Goal: Task Accomplishment & Management: Use online tool/utility

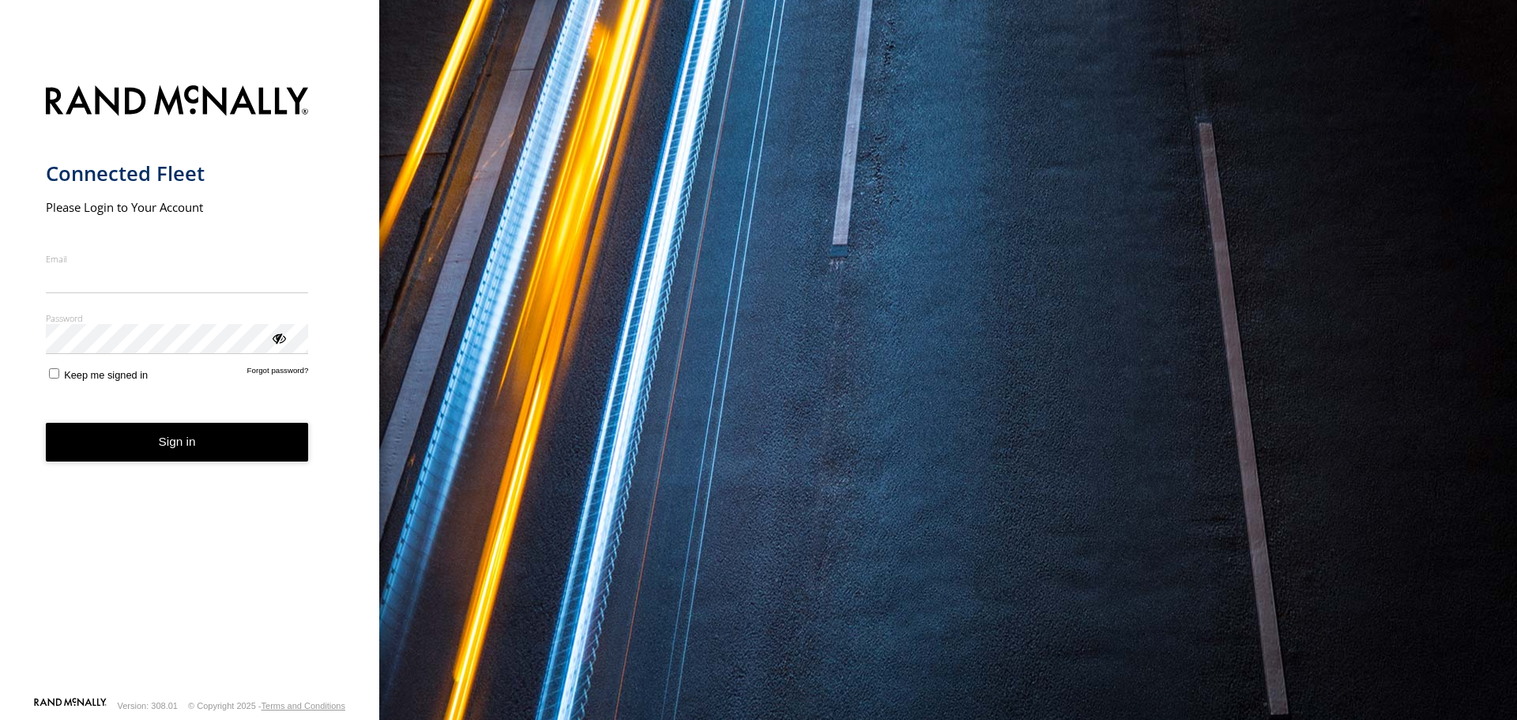
type input "**********"
click at [182, 458] on button "Sign in" at bounding box center [177, 442] width 263 height 39
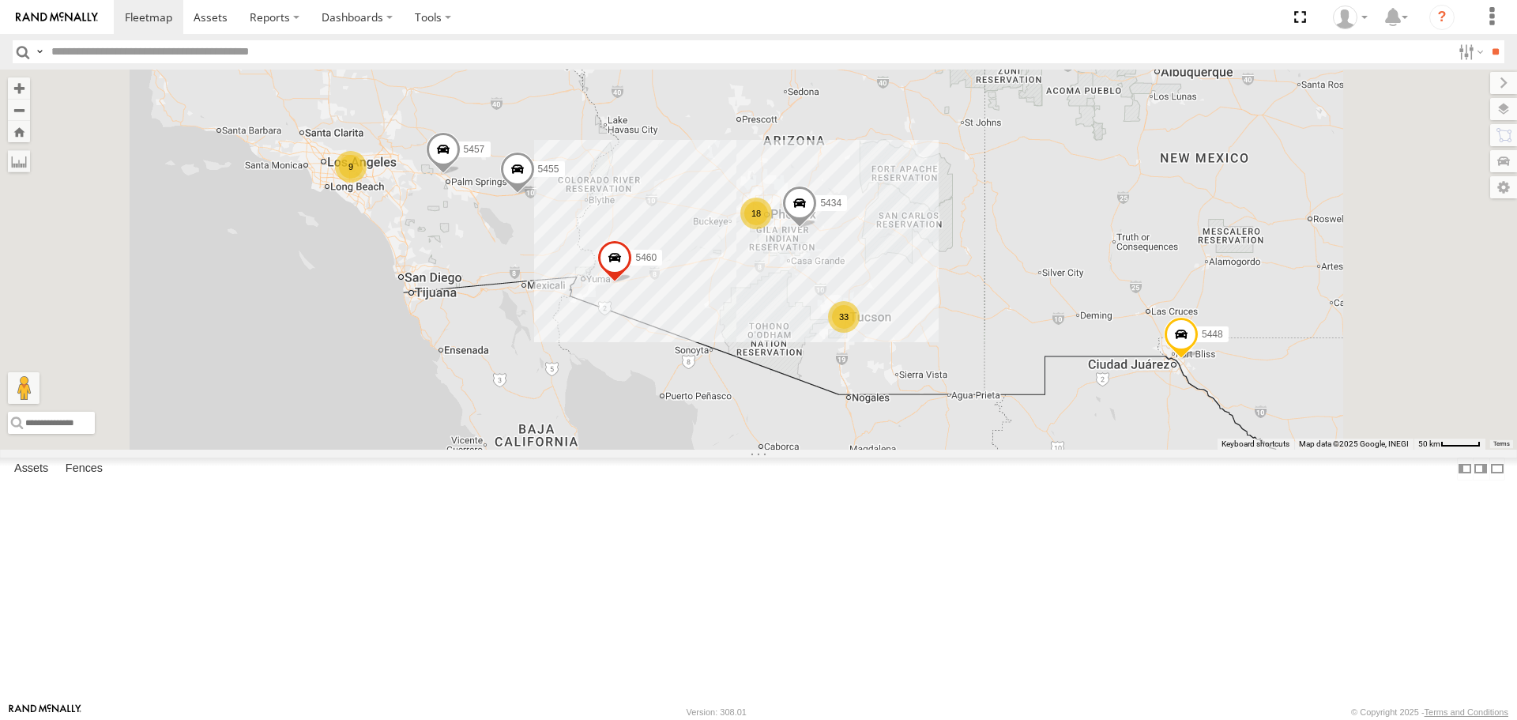
click at [860, 333] on div "33" at bounding box center [844, 317] width 32 height 32
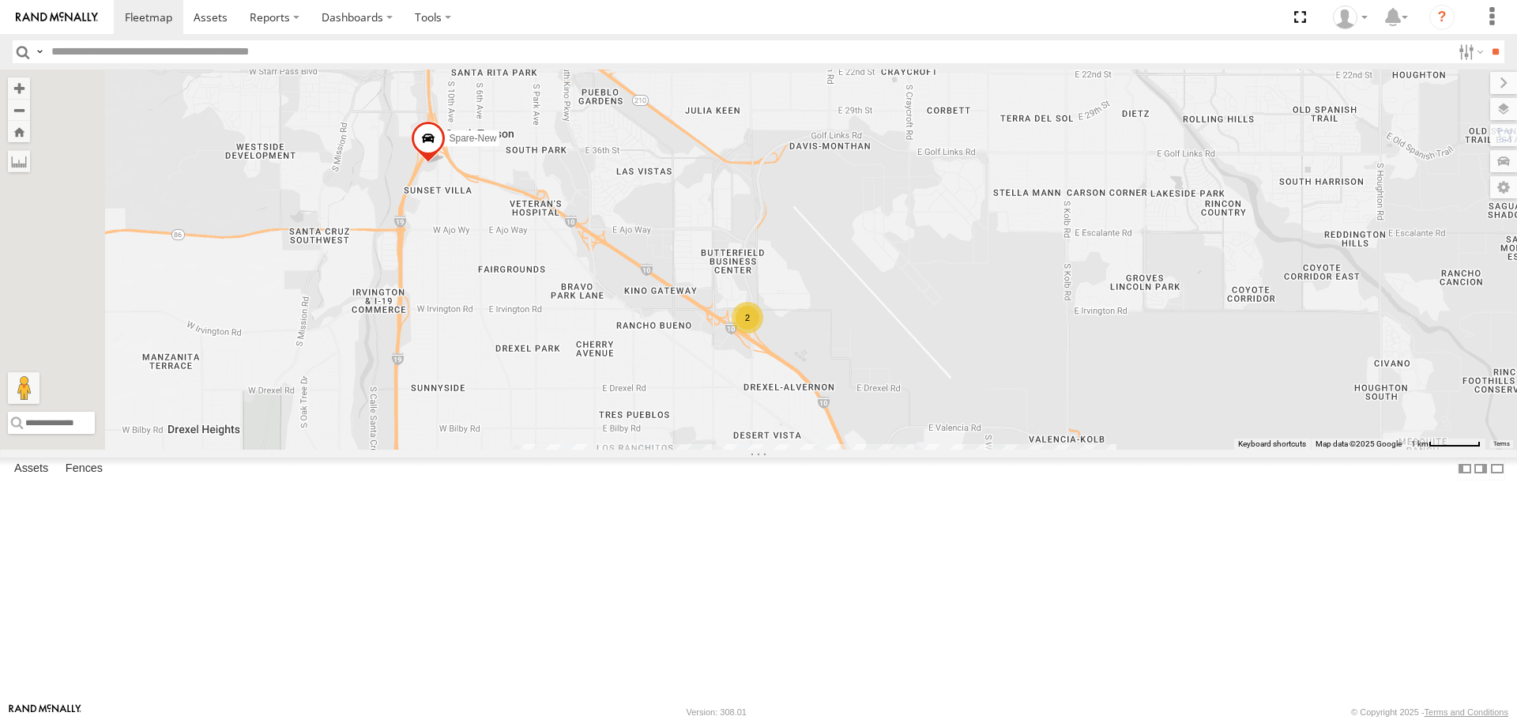
click at [763, 333] on div "2" at bounding box center [748, 318] width 32 height 32
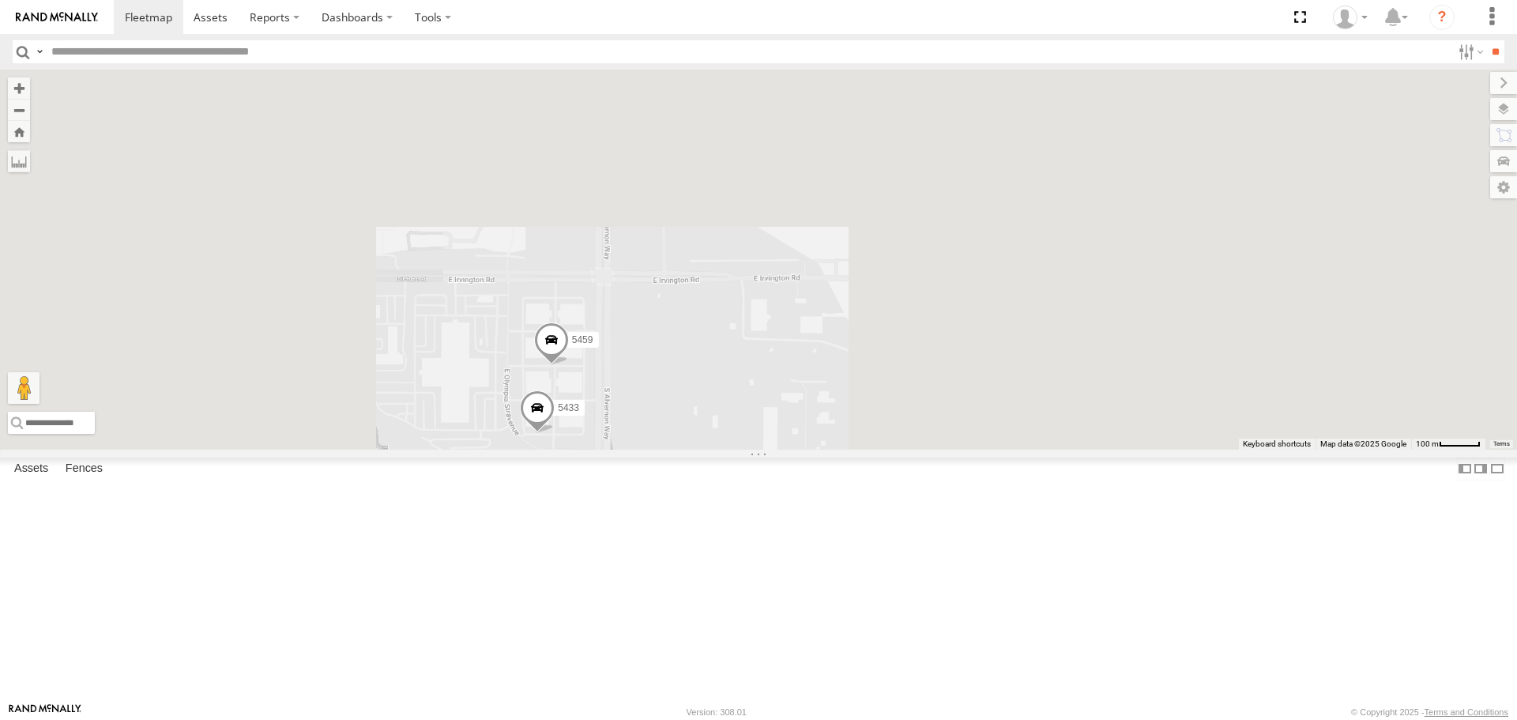
click at [1005, 417] on div "5434 5448 5455 5457 5460 5447 5453 Spare-New 5459 5433" at bounding box center [758, 259] width 1517 height 379
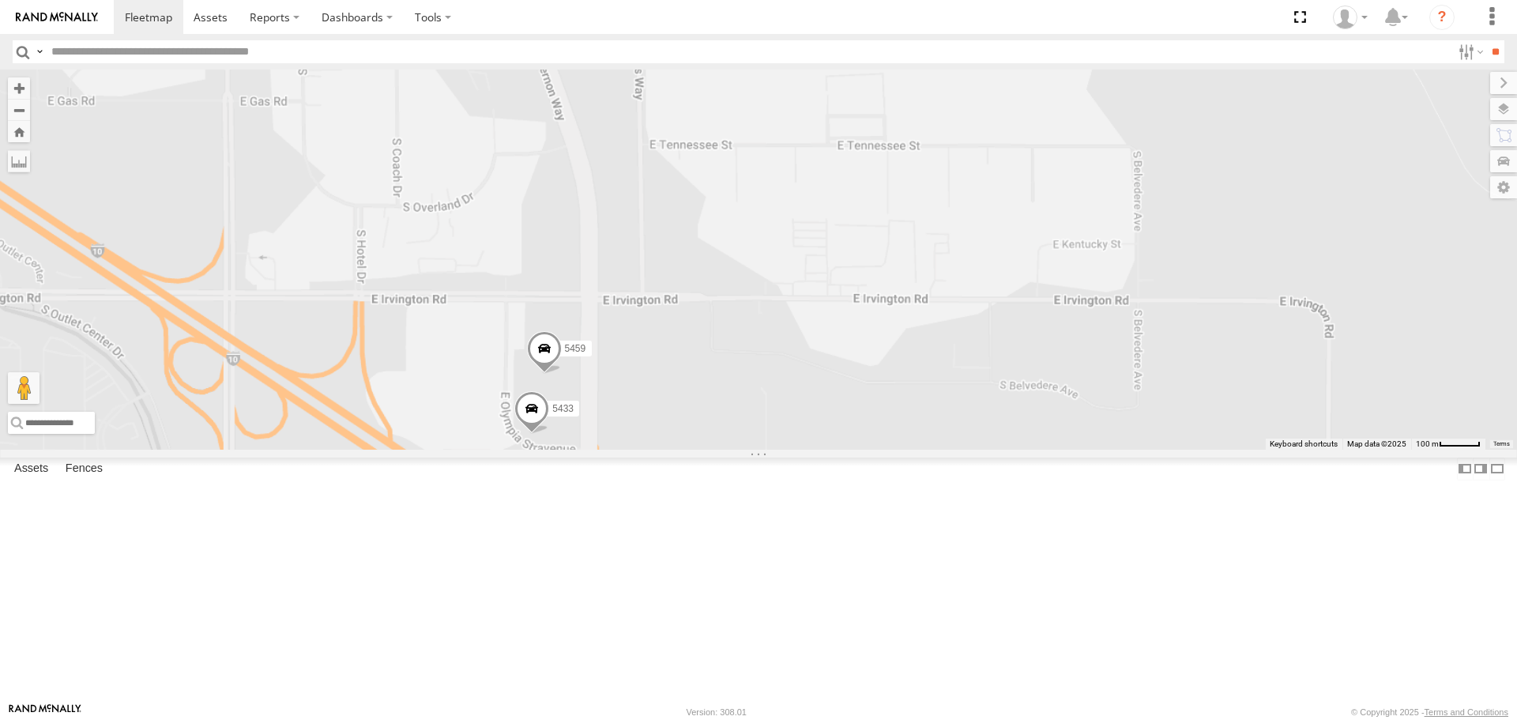
click at [586, 355] on span "5459" at bounding box center [575, 349] width 21 height 11
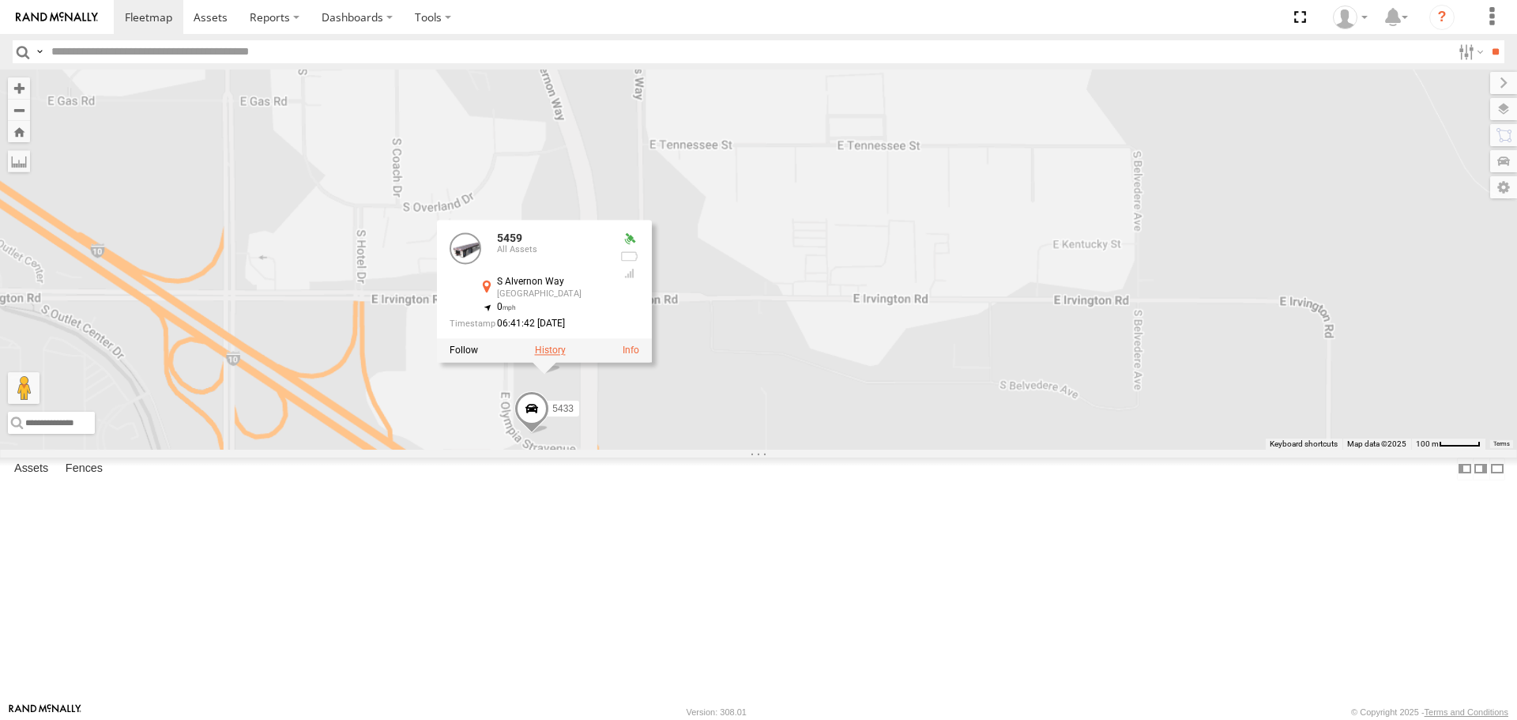
click at [566, 356] on label at bounding box center [550, 350] width 31 height 11
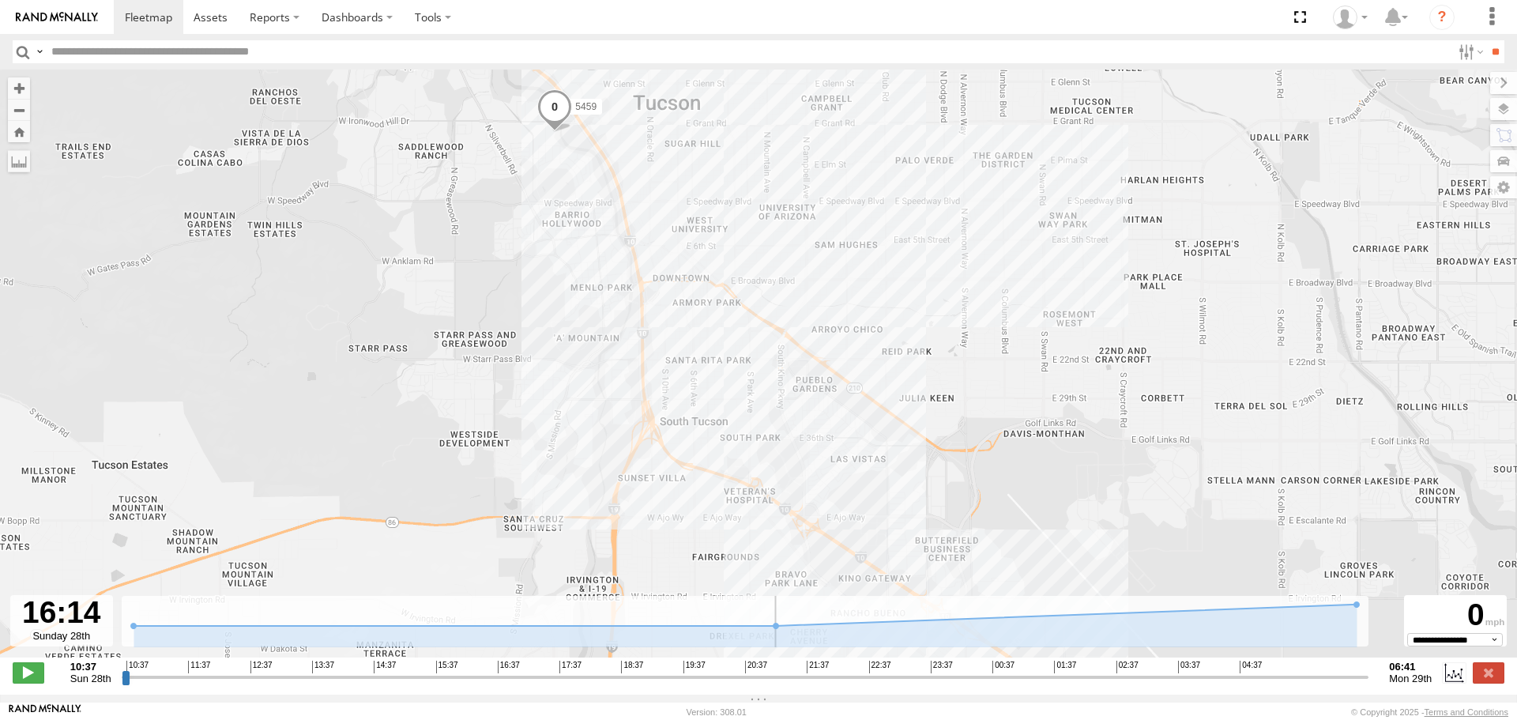
drag, startPoint x: 125, startPoint y: 684, endPoint x: 472, endPoint y: 679, distance: 346.9
click at [472, 679] on input "range" at bounding box center [746, 676] width 1248 height 15
drag, startPoint x: 471, startPoint y: 680, endPoint x: 563, endPoint y: 683, distance: 92.5
click at [563, 683] on input "range" at bounding box center [746, 676] width 1248 height 15
drag, startPoint x: 563, startPoint y: 683, endPoint x: 610, endPoint y: 682, distance: 46.6
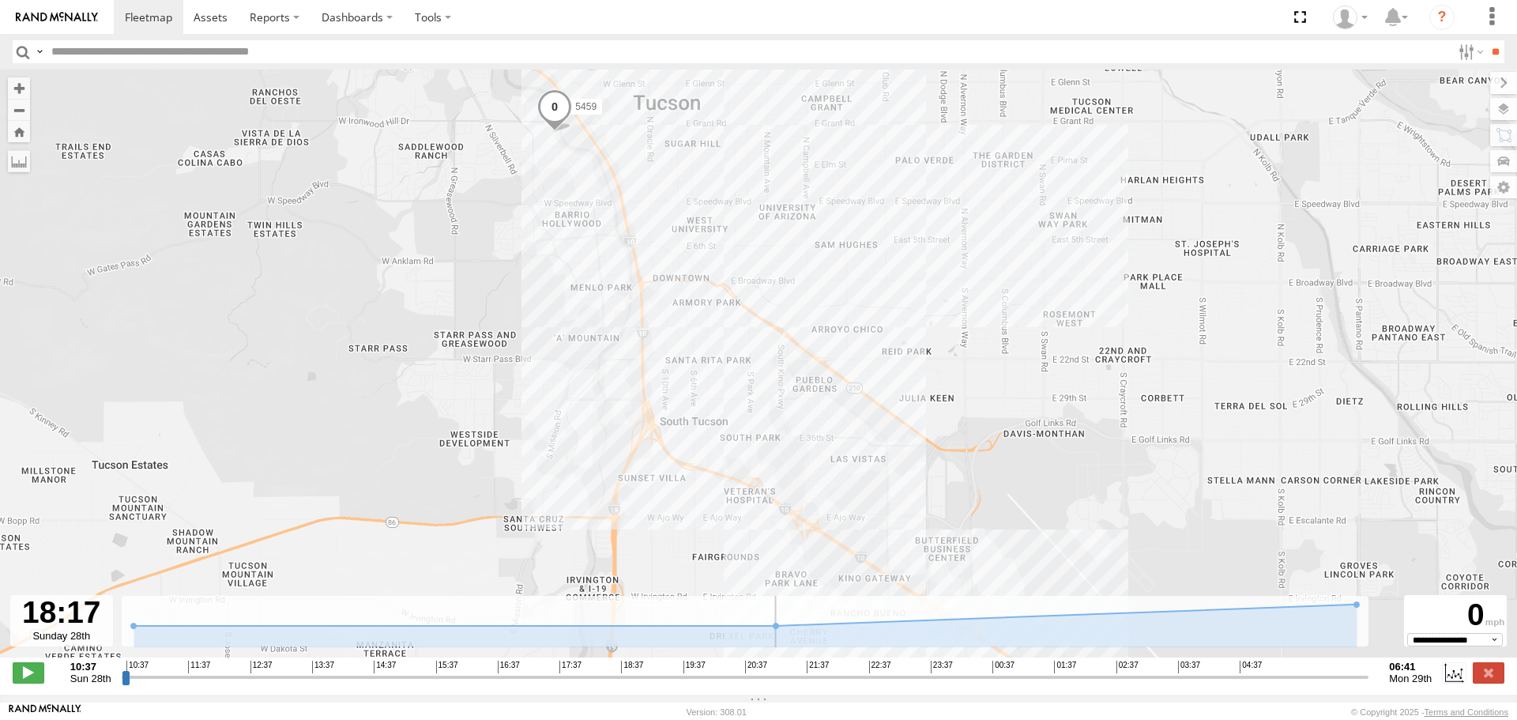
click at [610, 682] on input "range" at bounding box center [746, 676] width 1248 height 15
drag, startPoint x: 610, startPoint y: 682, endPoint x: 664, endPoint y: 673, distance: 54.4
click at [664, 673] on input "range" at bounding box center [746, 676] width 1248 height 15
drag, startPoint x: 664, startPoint y: 673, endPoint x: 700, endPoint y: 673, distance: 36.3
click at [700, 672] on div "10:37 11:37 12:37 13:37 14:37 15:37 16:37 17:37 18:37 19:37 20:37 21:37 22:37 2…" at bounding box center [744, 666] width 1237 height 11
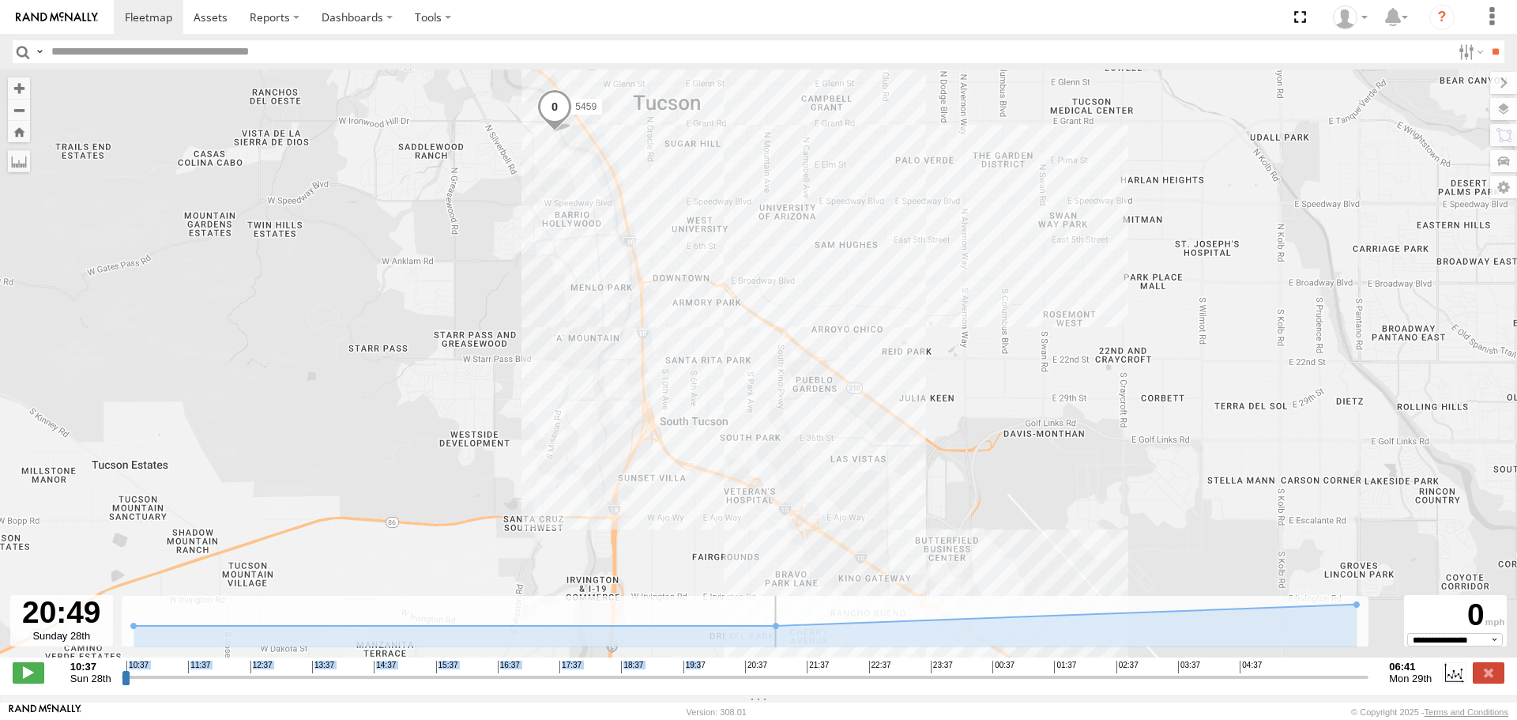
drag, startPoint x: 663, startPoint y: 686, endPoint x: 758, endPoint y: 684, distance: 94.8
click at [758, 684] on input "range" at bounding box center [746, 676] width 1248 height 15
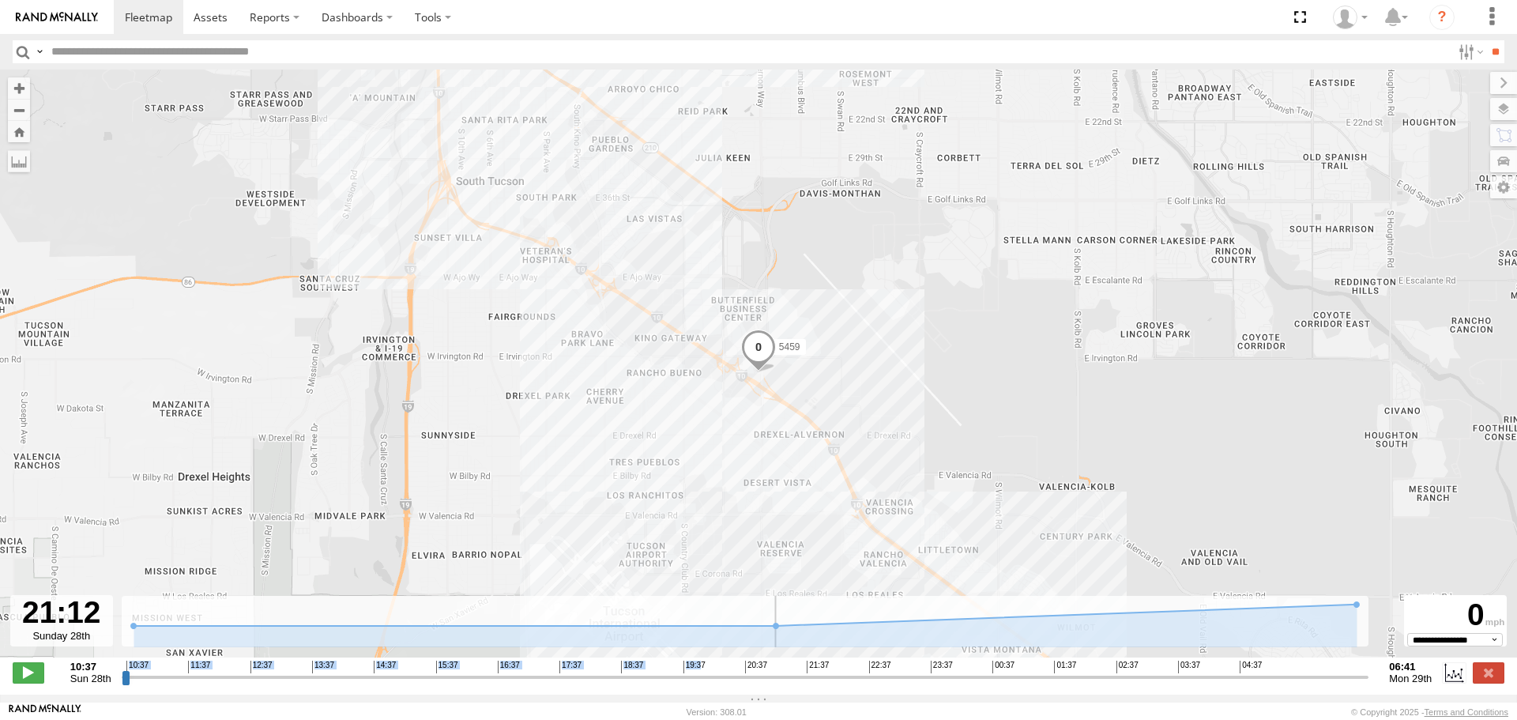
drag, startPoint x: 756, startPoint y: 684, endPoint x: 809, endPoint y: 680, distance: 53.1
click at [809, 680] on input "range" at bounding box center [746, 676] width 1248 height 15
click at [1497, 677] on label at bounding box center [1489, 672] width 32 height 21
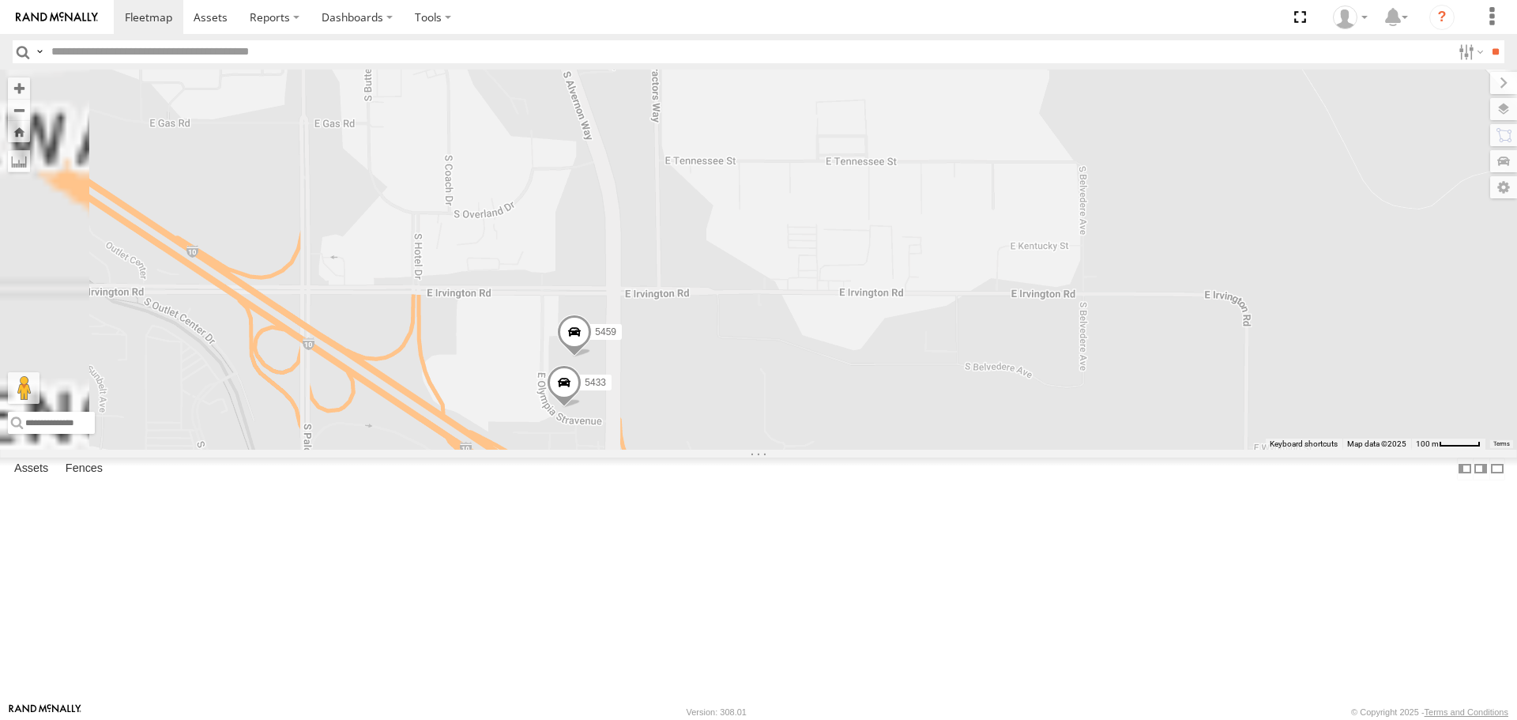
click at [582, 408] on span at bounding box center [564, 387] width 35 height 43
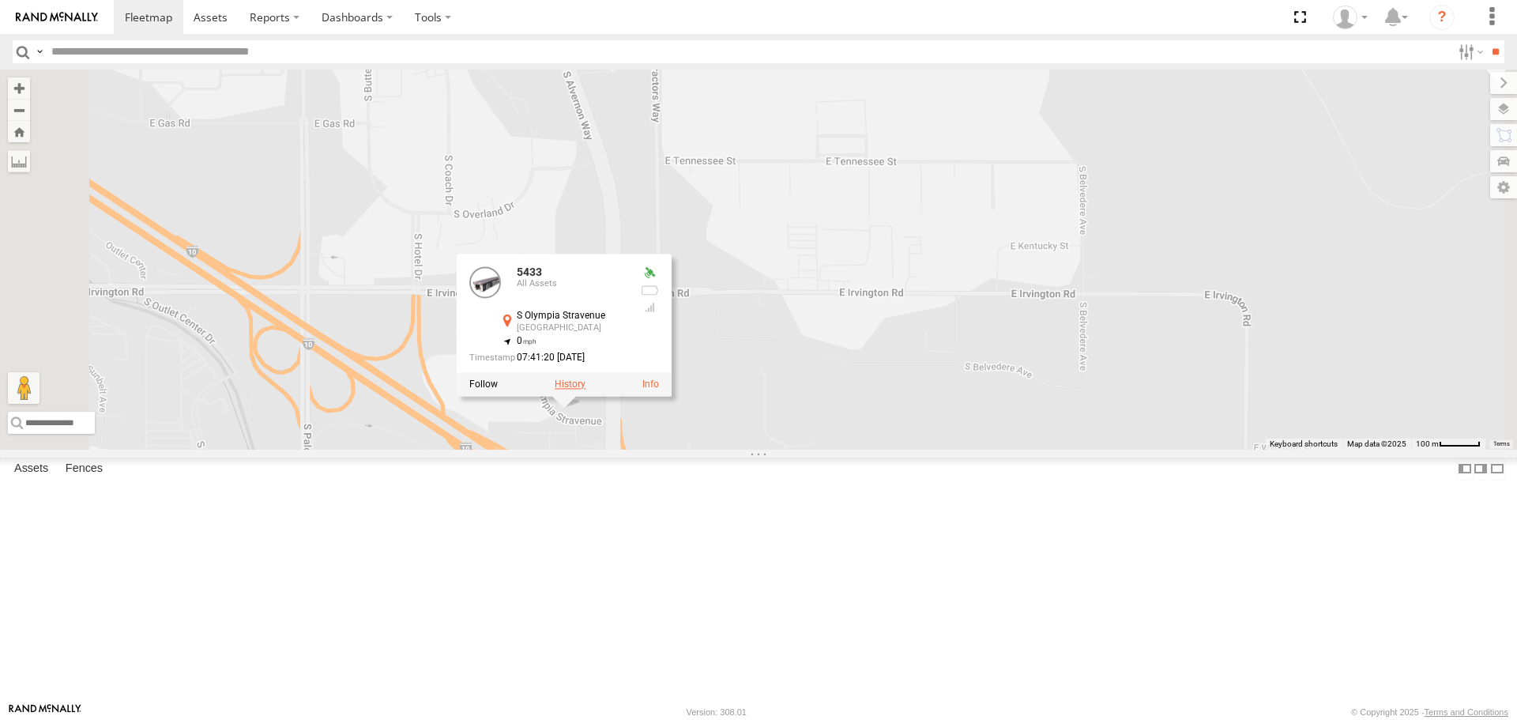
click at [585, 390] on label at bounding box center [570, 384] width 31 height 11
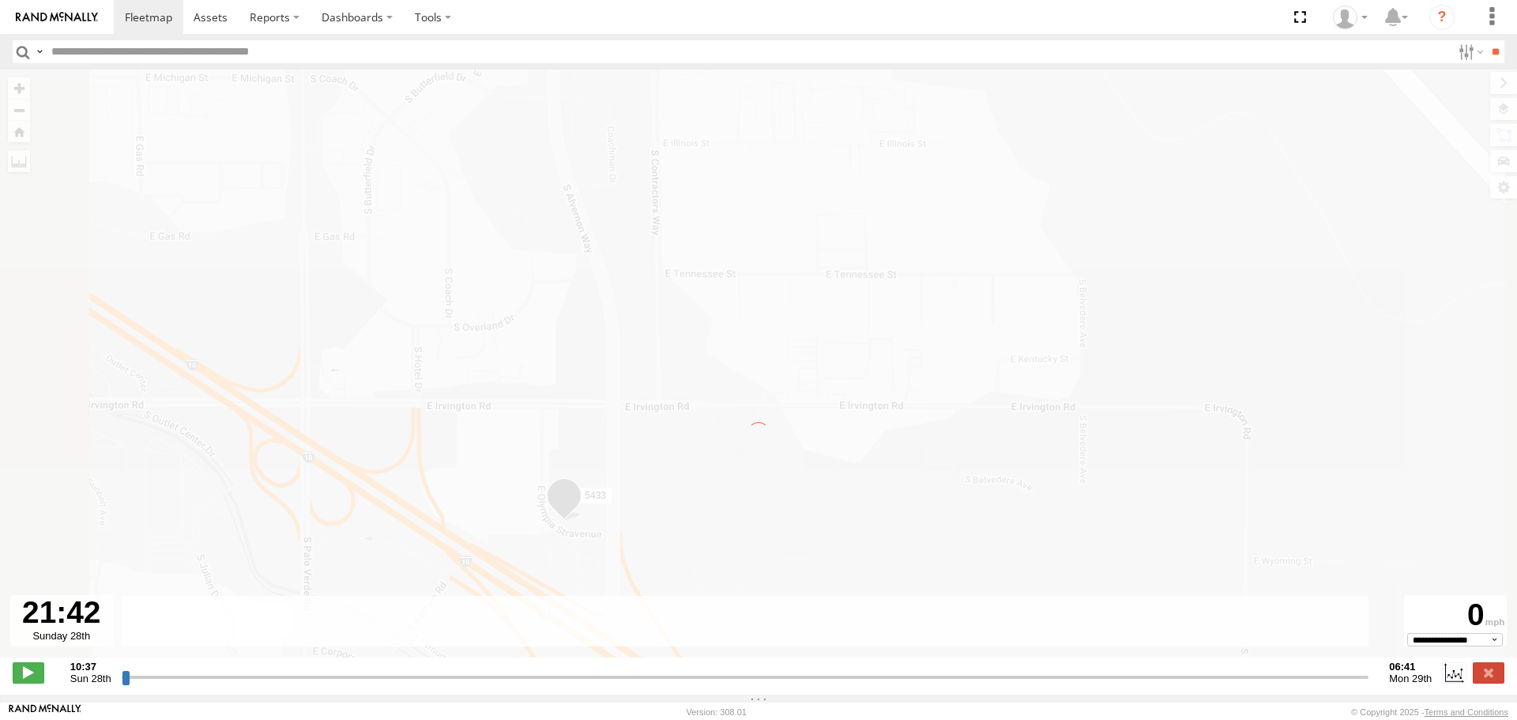
type input "**********"
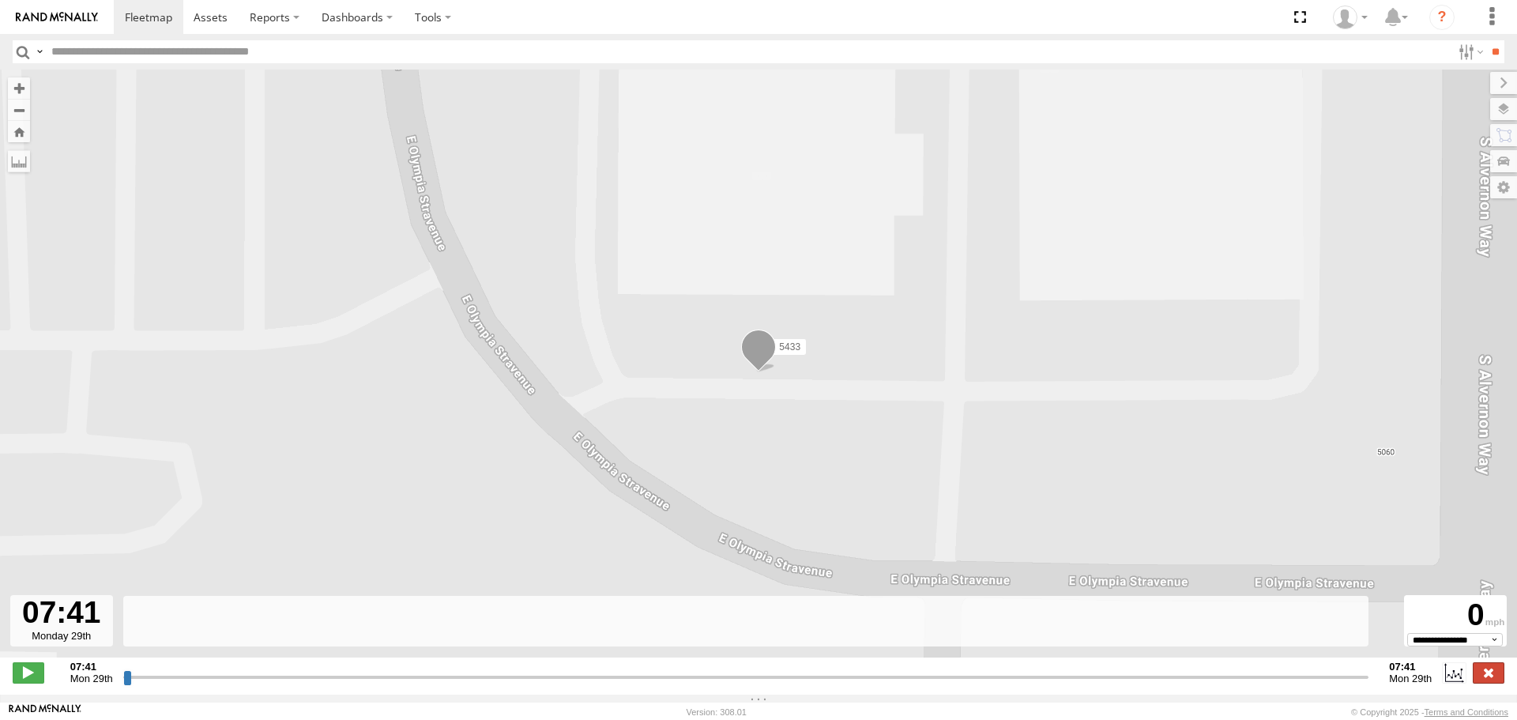
click at [1482, 680] on label at bounding box center [1489, 672] width 32 height 21
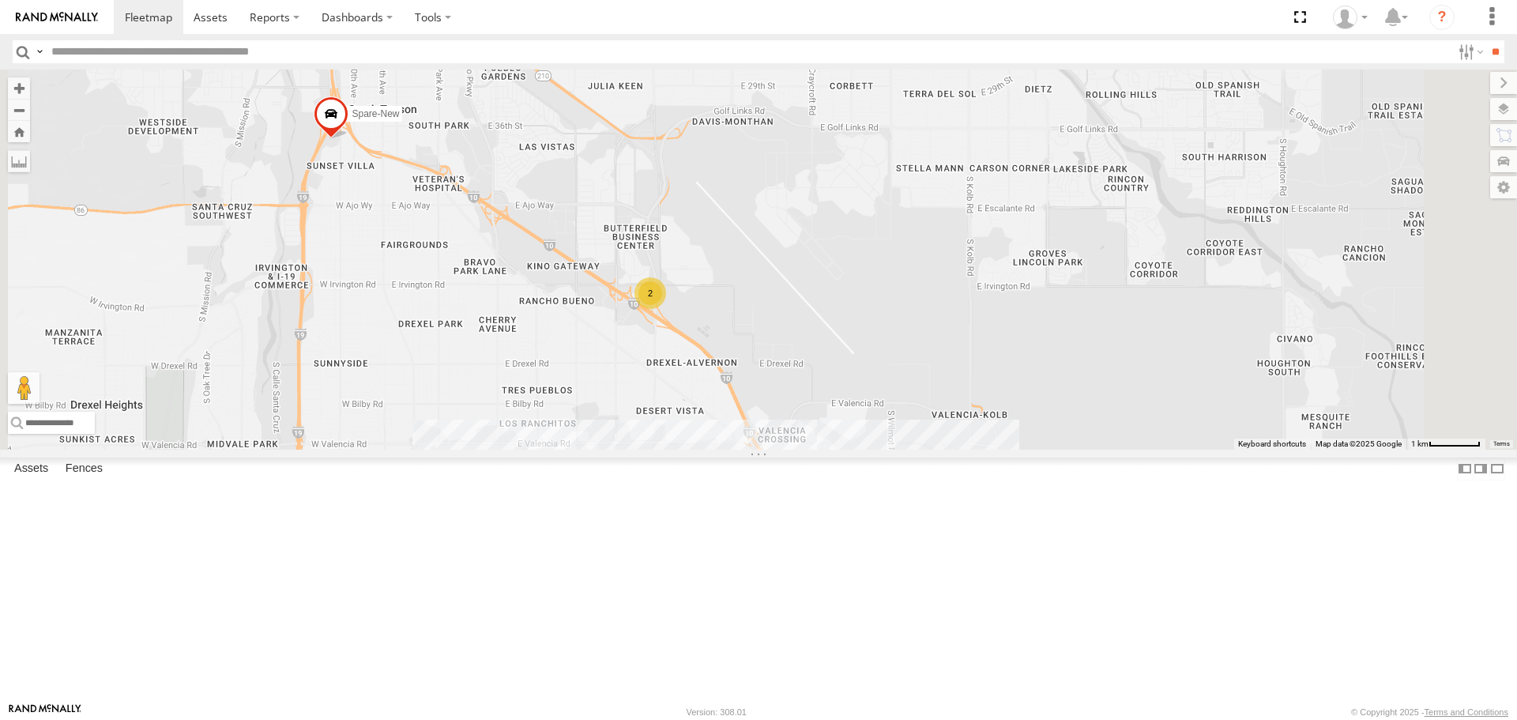
drag, startPoint x: 920, startPoint y: 608, endPoint x: 910, endPoint y: 375, distance: 232.5
click at [910, 372] on div "24 2 2 Spare-New" at bounding box center [758, 259] width 1517 height 379
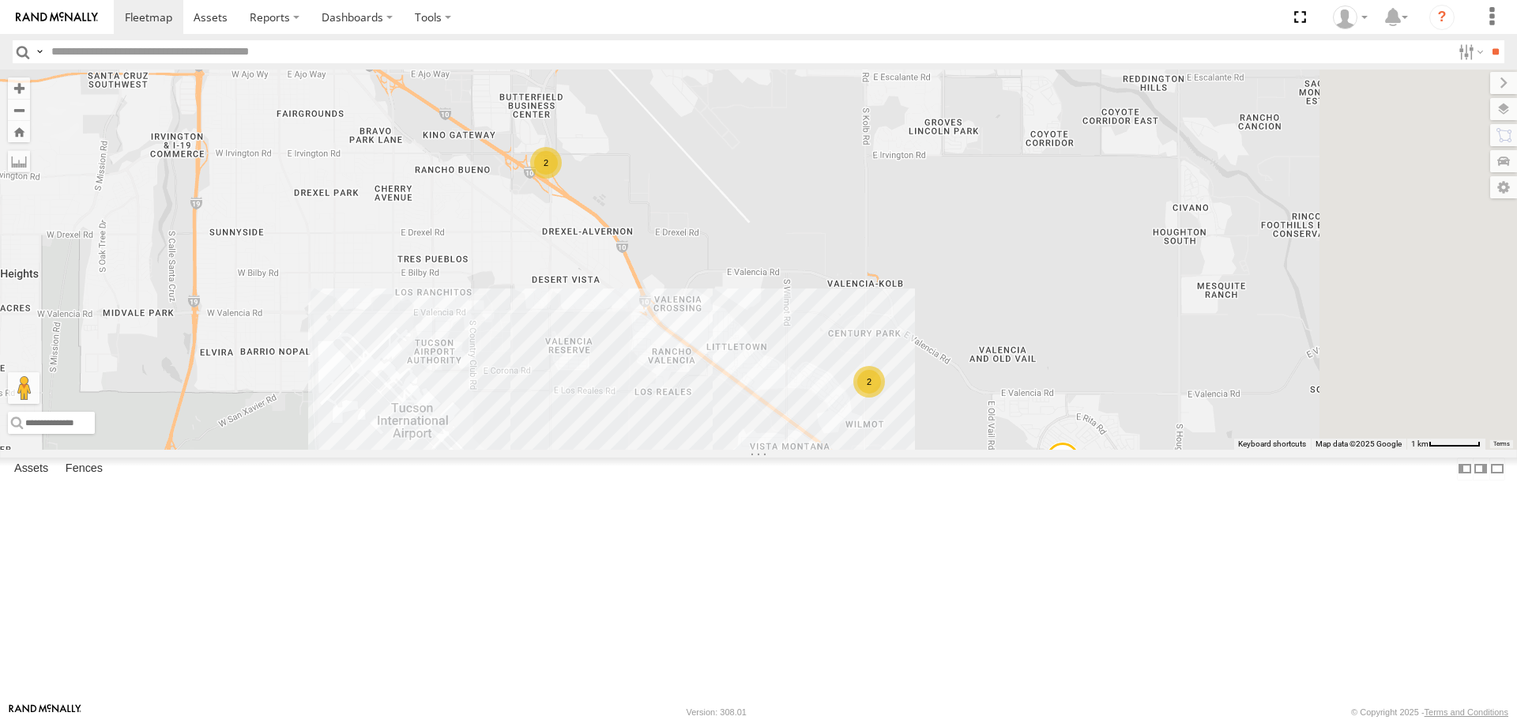
drag, startPoint x: 1010, startPoint y: 525, endPoint x: 959, endPoint y: 503, distance: 55.5
click at [959, 449] on div "24 2 2 Spare-New 2 5453" at bounding box center [758, 259] width 1517 height 379
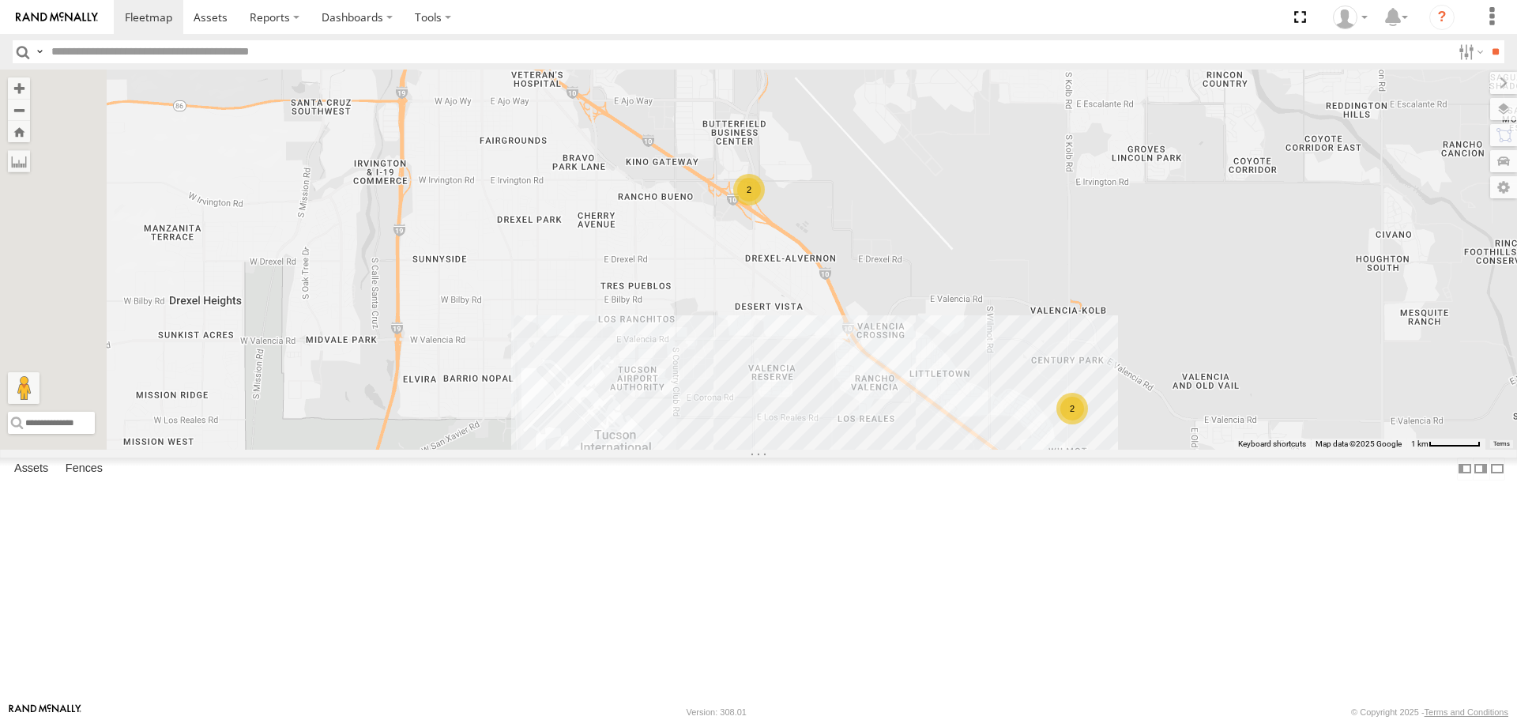
drag, startPoint x: 637, startPoint y: 316, endPoint x: 893, endPoint y: 368, distance: 261.3
click at [893, 368] on div "2 2 5453 Spare-New" at bounding box center [758, 259] width 1517 height 379
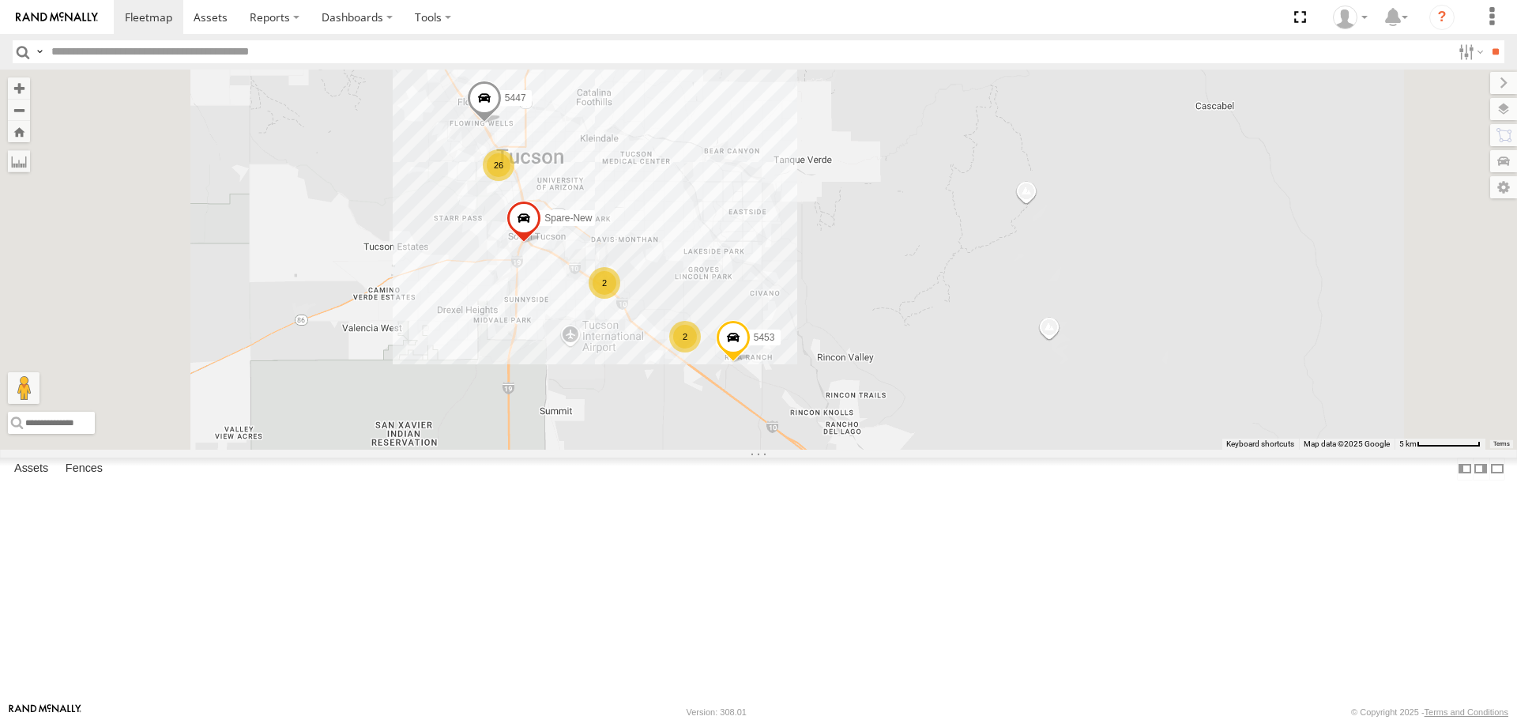
drag, startPoint x: 676, startPoint y: 361, endPoint x: 736, endPoint y: 419, distance: 82.7
click at [736, 419] on div "5453 Spare-New 26 5447 2 2" at bounding box center [758, 259] width 1517 height 379
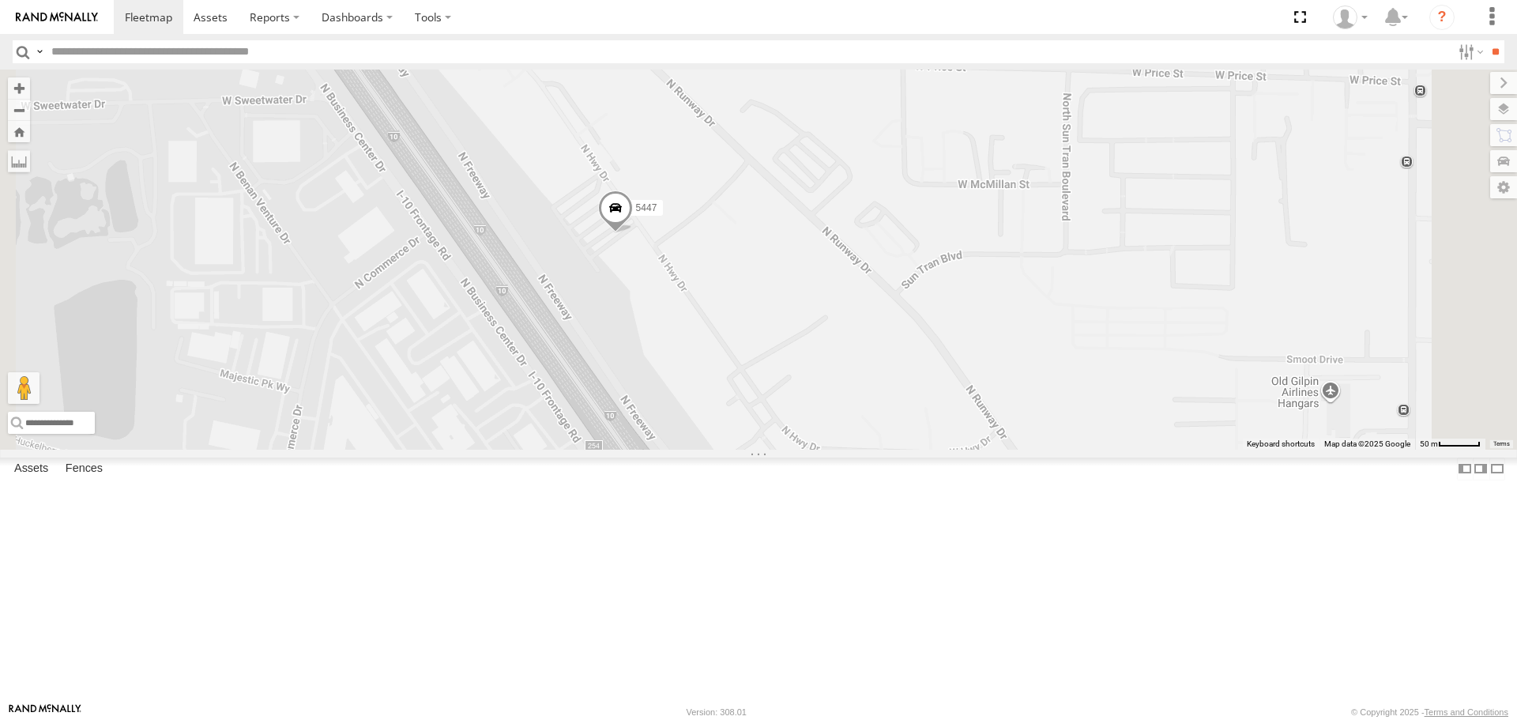
click at [633, 234] on span at bounding box center [615, 212] width 35 height 43
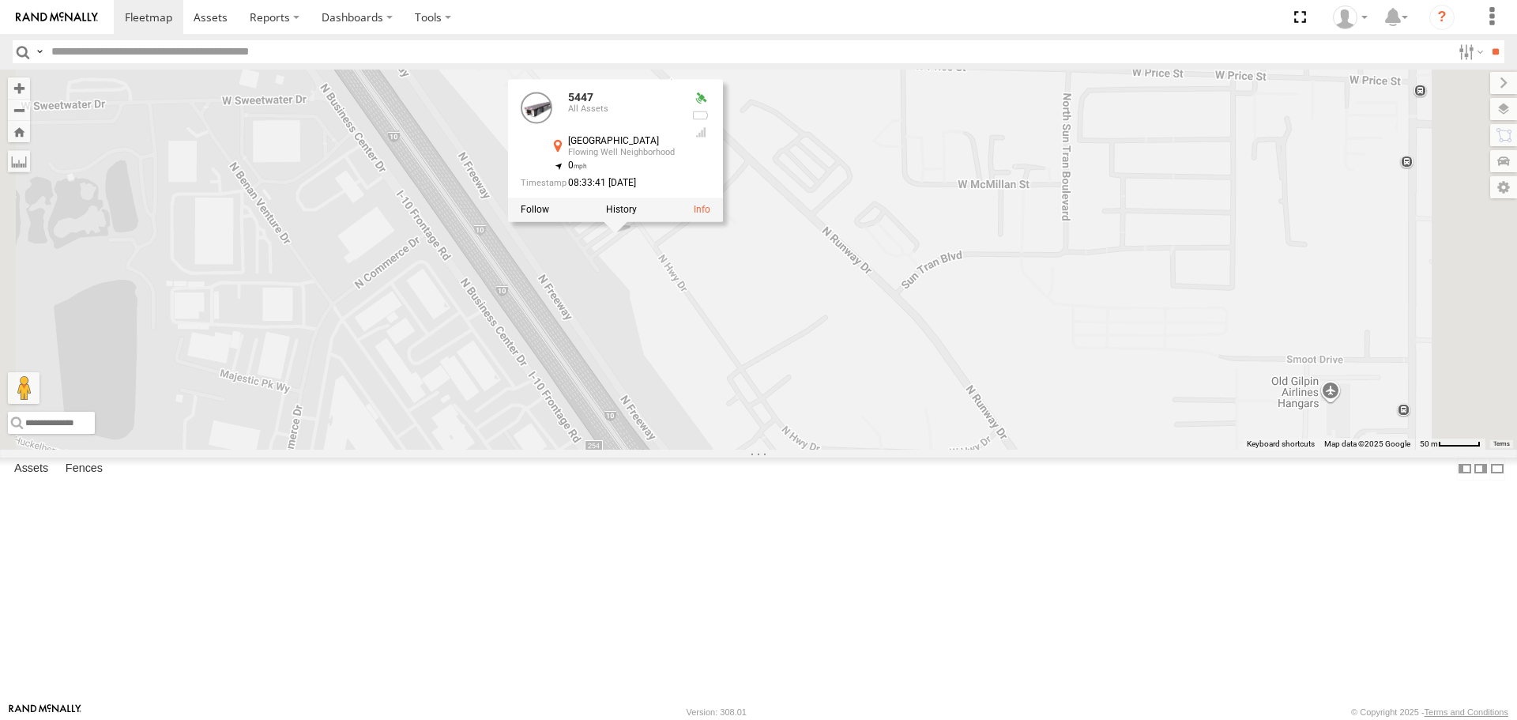
click at [838, 449] on div "5453 Spare-New 5447 5447 All Assets N Highway Dr Flowing Well Neighborhood 32.2…" at bounding box center [758, 259] width 1517 height 379
